Goal: Complete application form

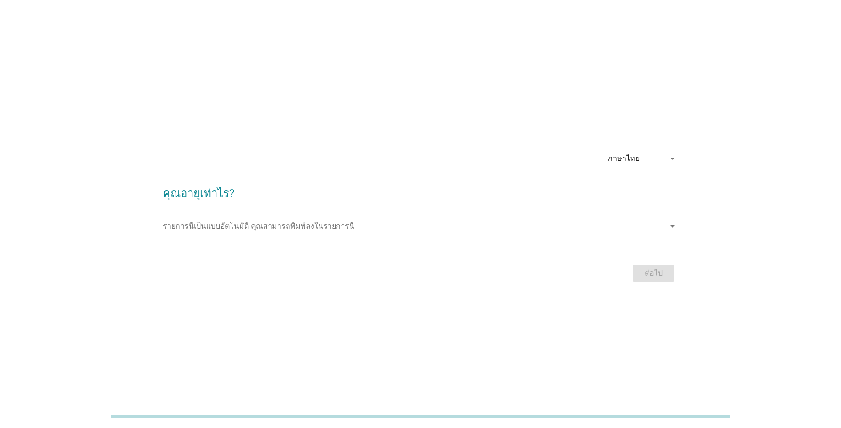
click at [281, 224] on input "รายการนี้เป็นแบบอัตโนมัติ คุณสามารถพิมพ์ลงในรายการนี้" at bounding box center [414, 226] width 502 height 15
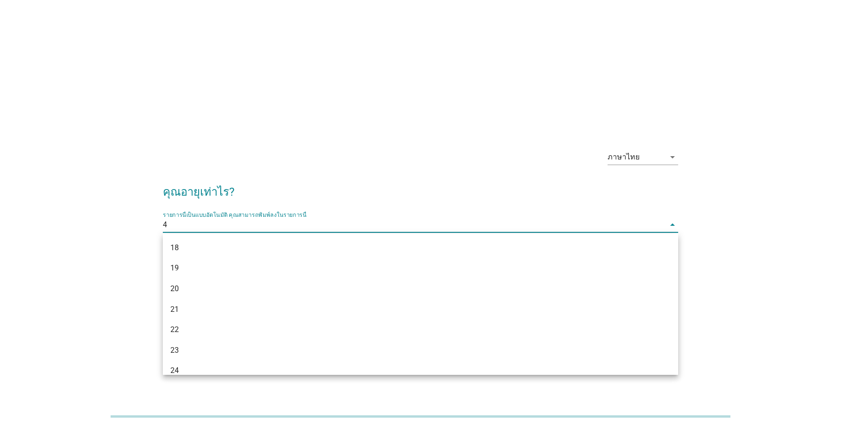
type input "46"
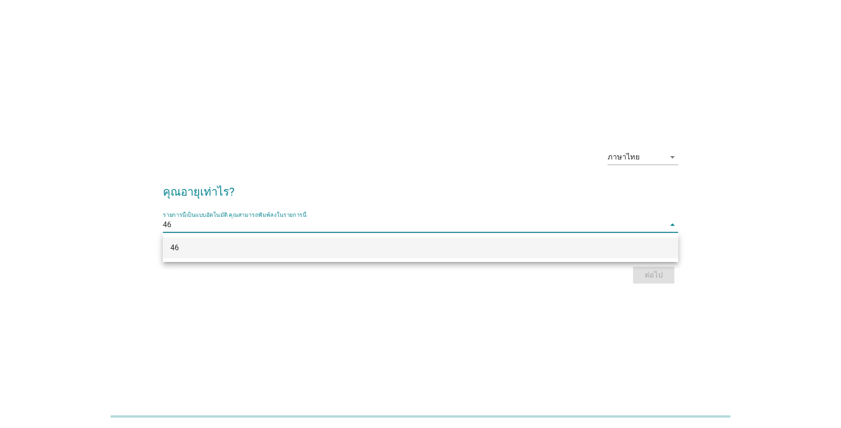
click at [288, 252] on div "46" at bounding box center [399, 247] width 458 height 11
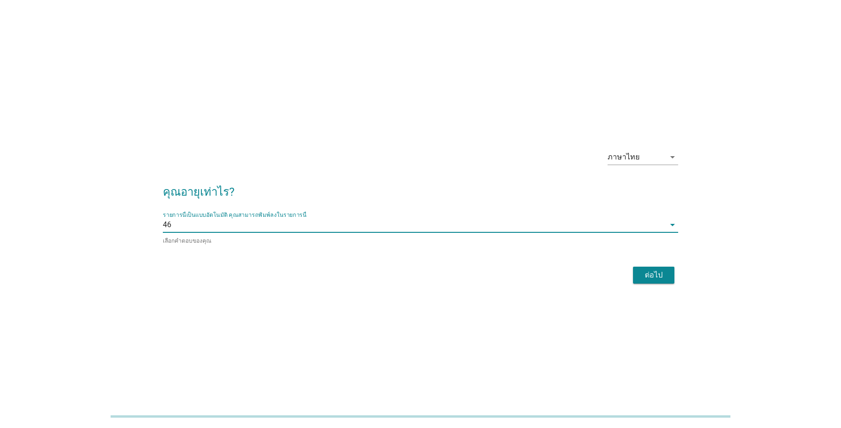
click at [659, 276] on div "ต่อไป" at bounding box center [653, 275] width 26 height 11
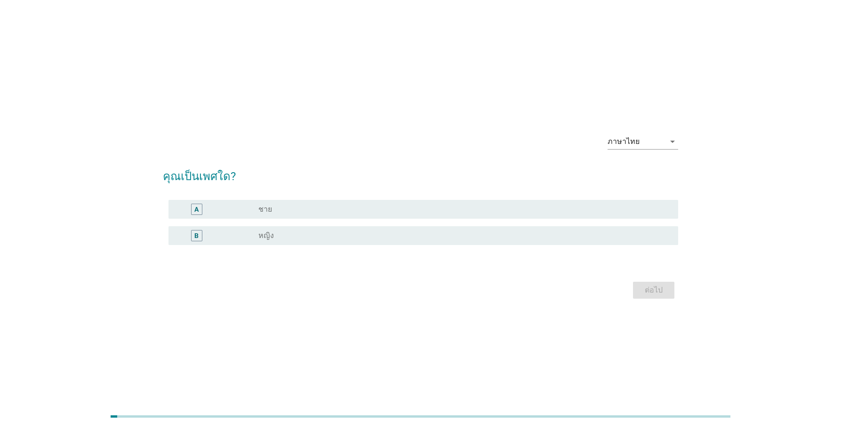
click at [292, 210] on div "radio_button_unchecked ชาย" at bounding box center [460, 209] width 405 height 9
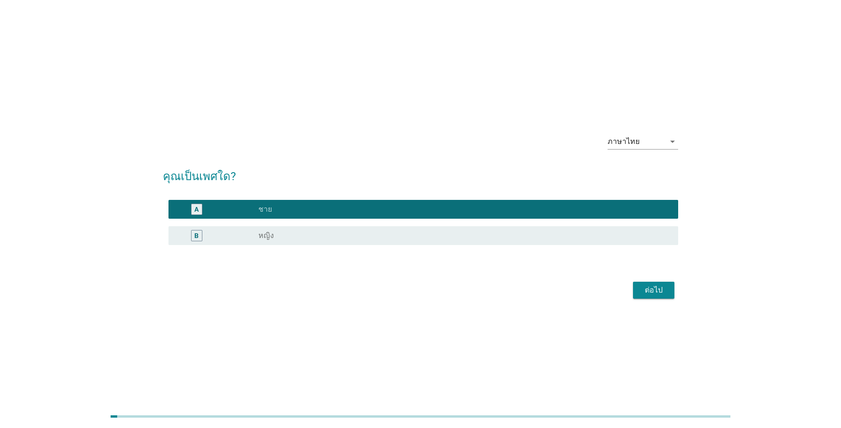
click at [653, 290] on div "ต่อไป" at bounding box center [653, 290] width 26 height 11
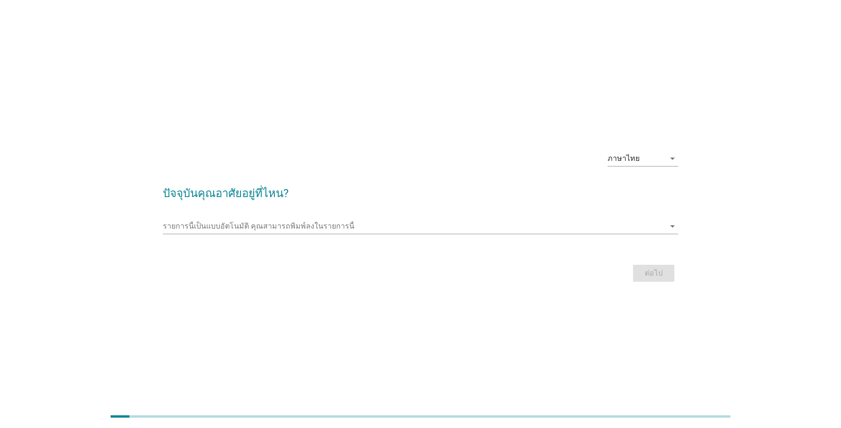
drag, startPoint x: 190, startPoint y: 268, endPoint x: 194, endPoint y: 263, distance: 7.1
click at [190, 268] on div "ต่อไป" at bounding box center [420, 273] width 515 height 23
click at [233, 226] on input "รายการนี้เป็นแบบอัตโนมัติ คุณสามารถพิมพ์ลงในรายการนี้" at bounding box center [414, 226] width 502 height 15
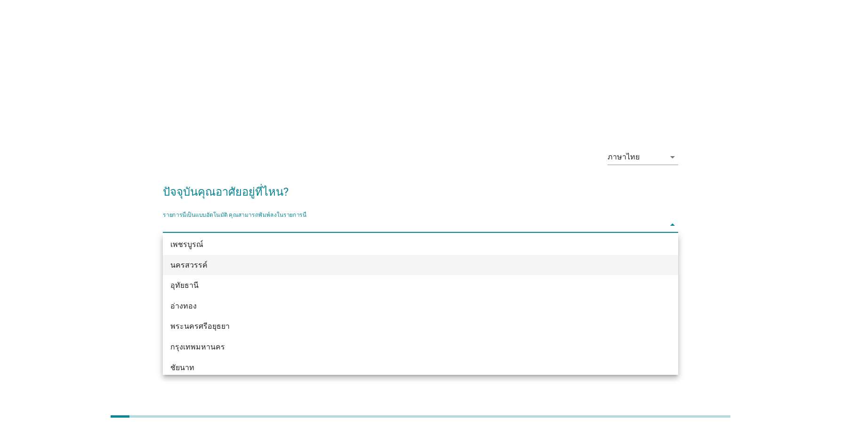
scroll to position [706, 0]
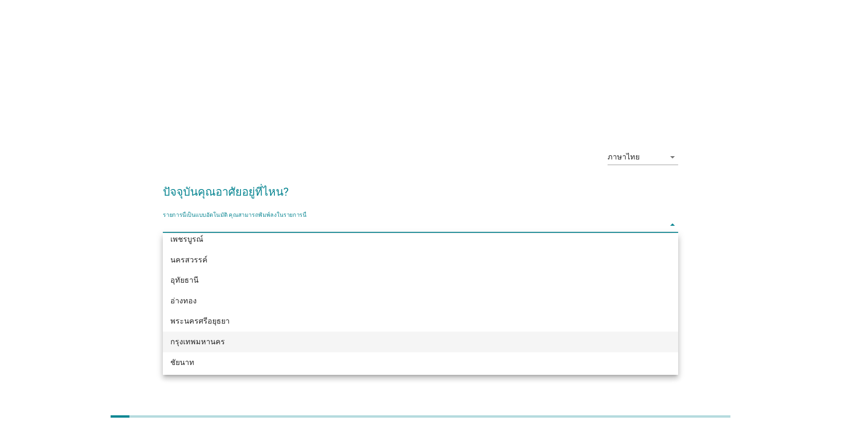
click at [254, 341] on div "กรุงเทพมหานคร" at bounding box center [399, 341] width 458 height 11
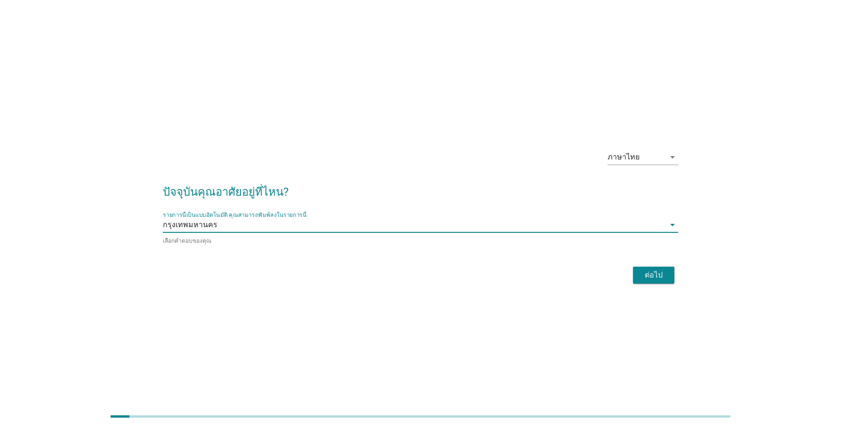
click at [640, 277] on button "ต่อไป" at bounding box center [653, 275] width 41 height 17
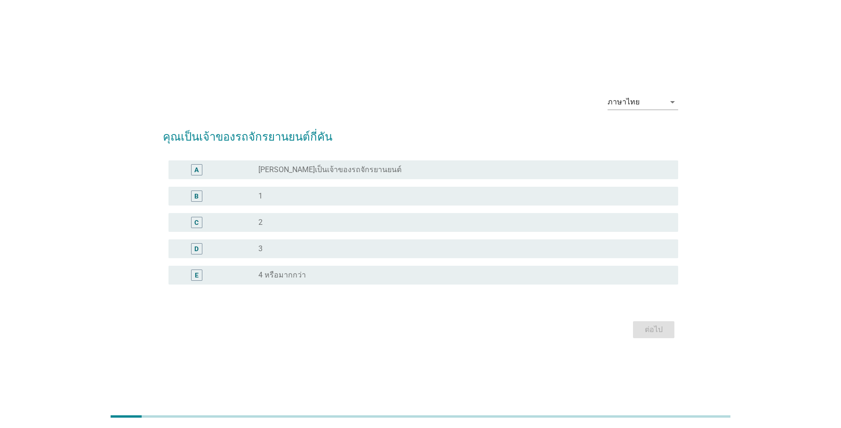
click at [818, 82] on div "ภาษาไทย arrow_drop_down คุณเป็นเจ้าของรถจักรยานยนต์กี่คัน A radio_button_unchec…" at bounding box center [420, 214] width 818 height 292
click at [416, 194] on div "radio_button_unchecked 1" at bounding box center [460, 196] width 405 height 9
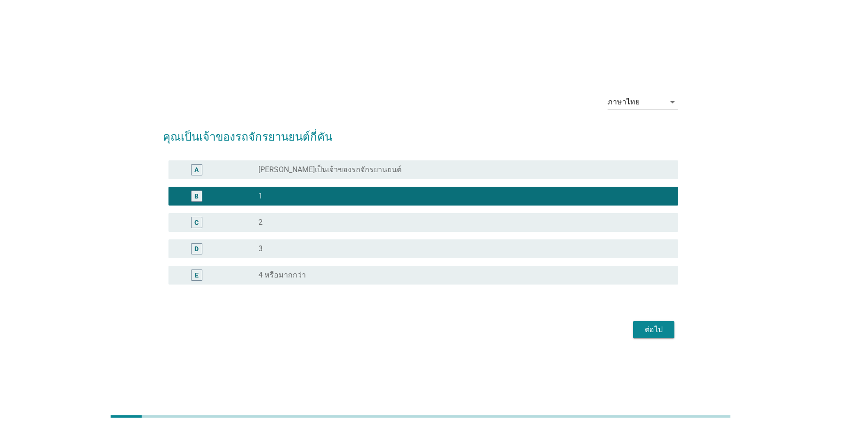
click at [657, 332] on div "ต่อไป" at bounding box center [653, 329] width 26 height 11
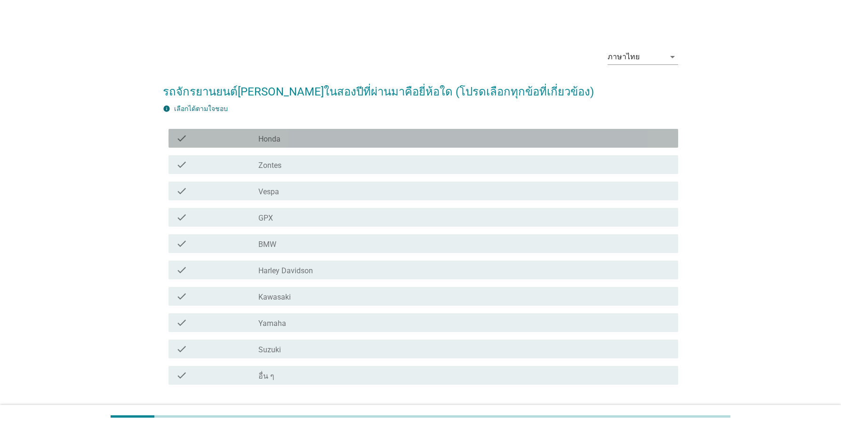
click at [345, 134] on div "check_box_outline_blank Honda" at bounding box center [464, 138] width 412 height 11
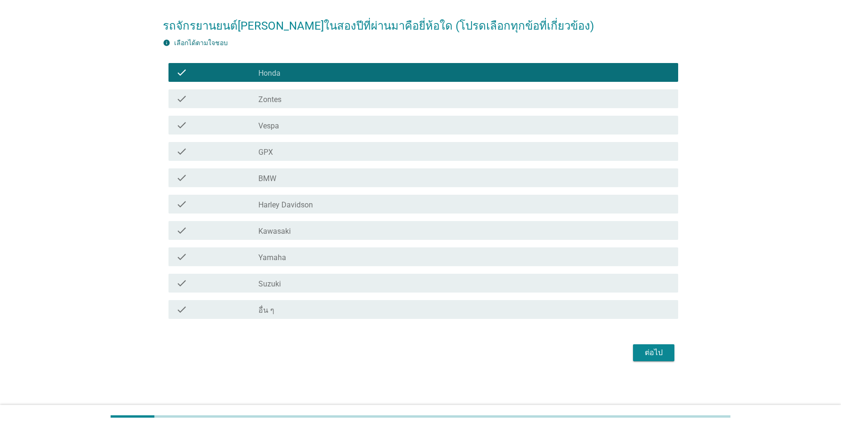
scroll to position [66, 0]
click at [661, 352] on div "ต่อไป" at bounding box center [653, 352] width 26 height 11
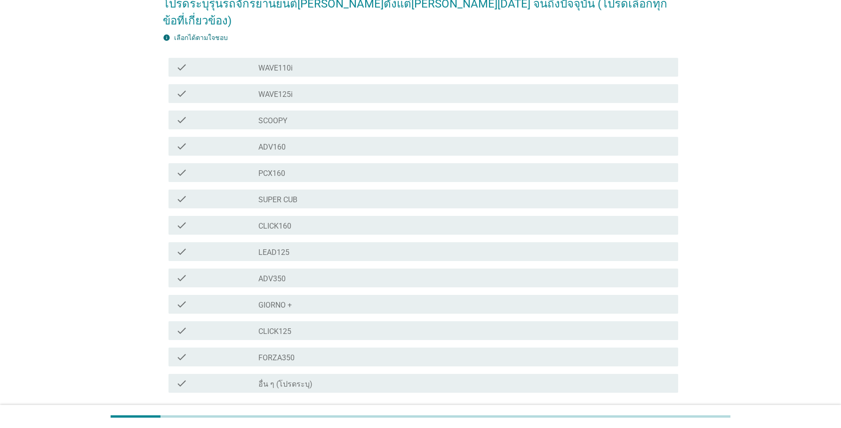
scroll to position [94, 0]
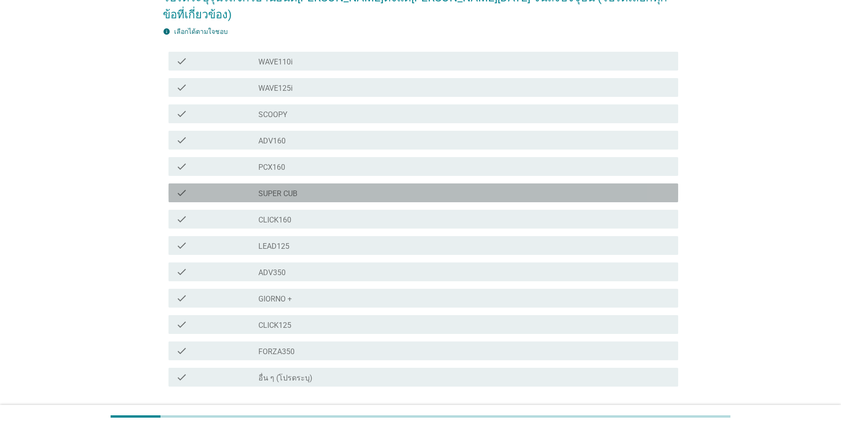
click at [377, 187] on div "check_box_outline_blank SUPER CUB" at bounding box center [464, 192] width 412 height 11
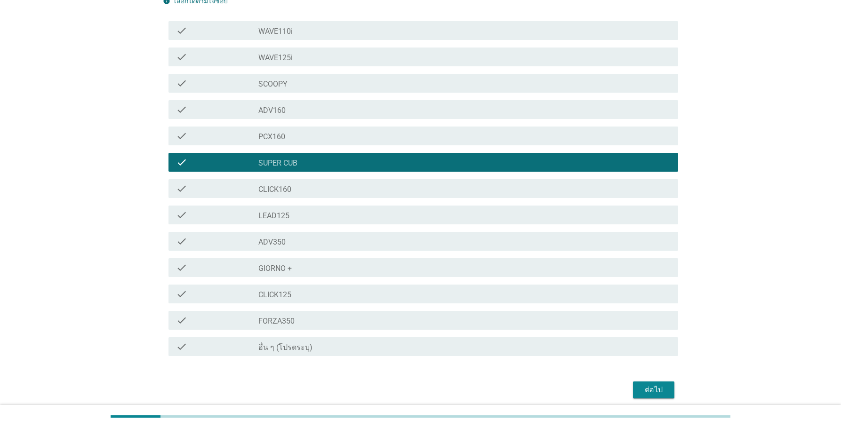
scroll to position [141, 0]
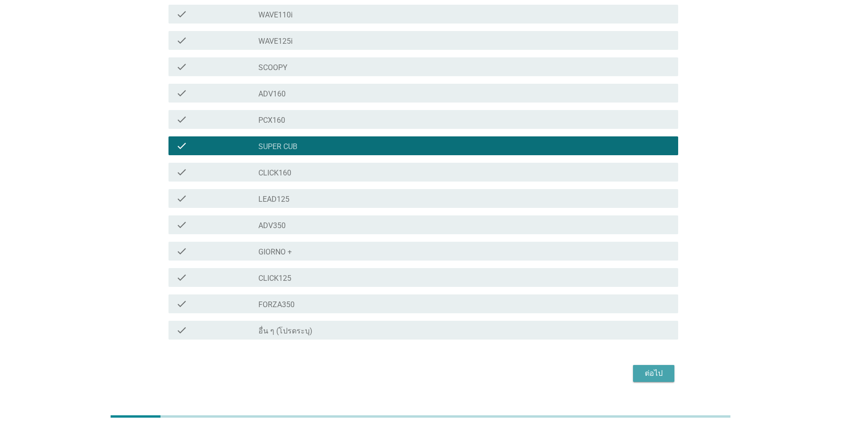
click at [663, 368] on div "ต่อไป" at bounding box center [653, 373] width 26 height 11
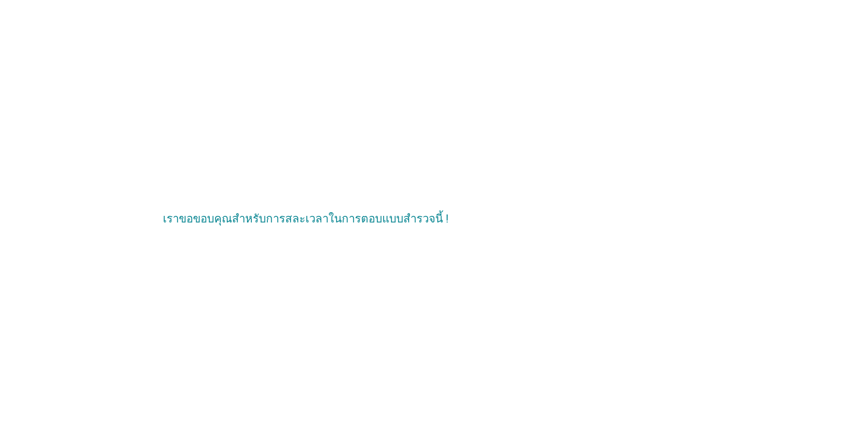
scroll to position [0, 0]
